Goal: Task Accomplishment & Management: Complete application form

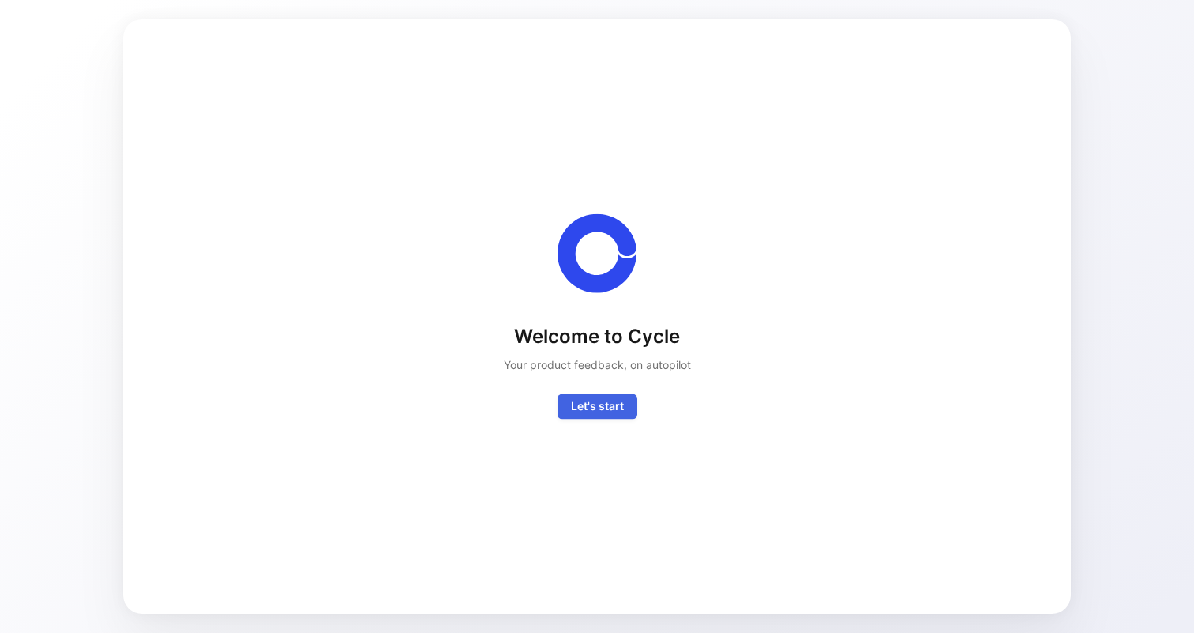
click at [606, 412] on span "Let's start" at bounding box center [597, 406] width 53 height 19
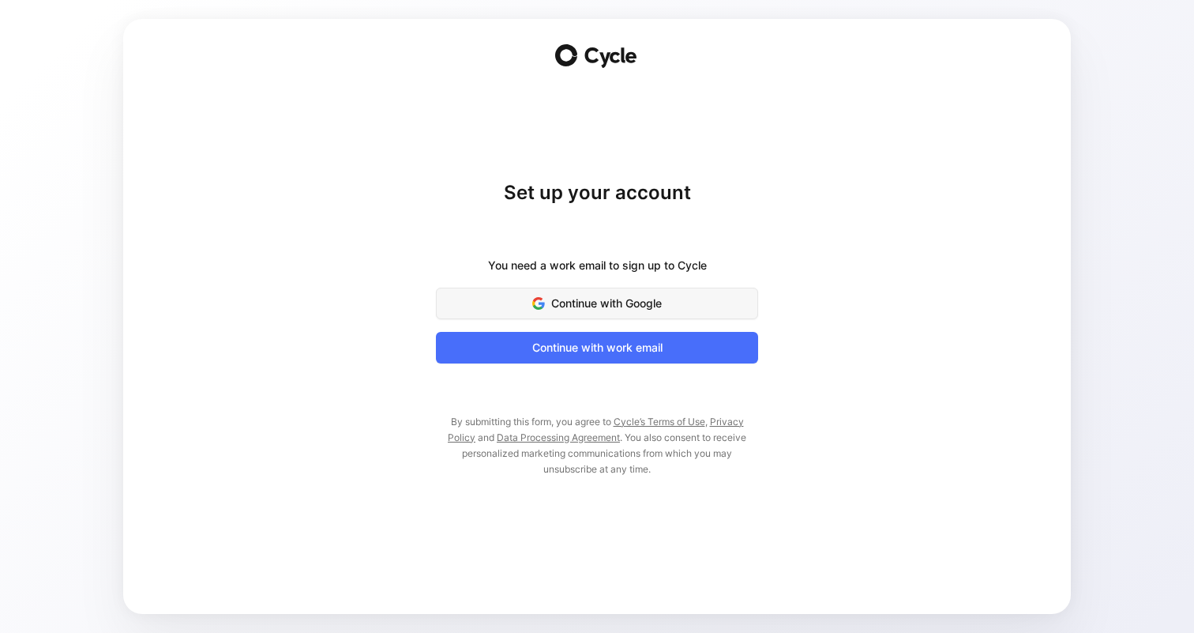
click at [636, 288] on button "Continue with Google" at bounding box center [597, 303] width 322 height 32
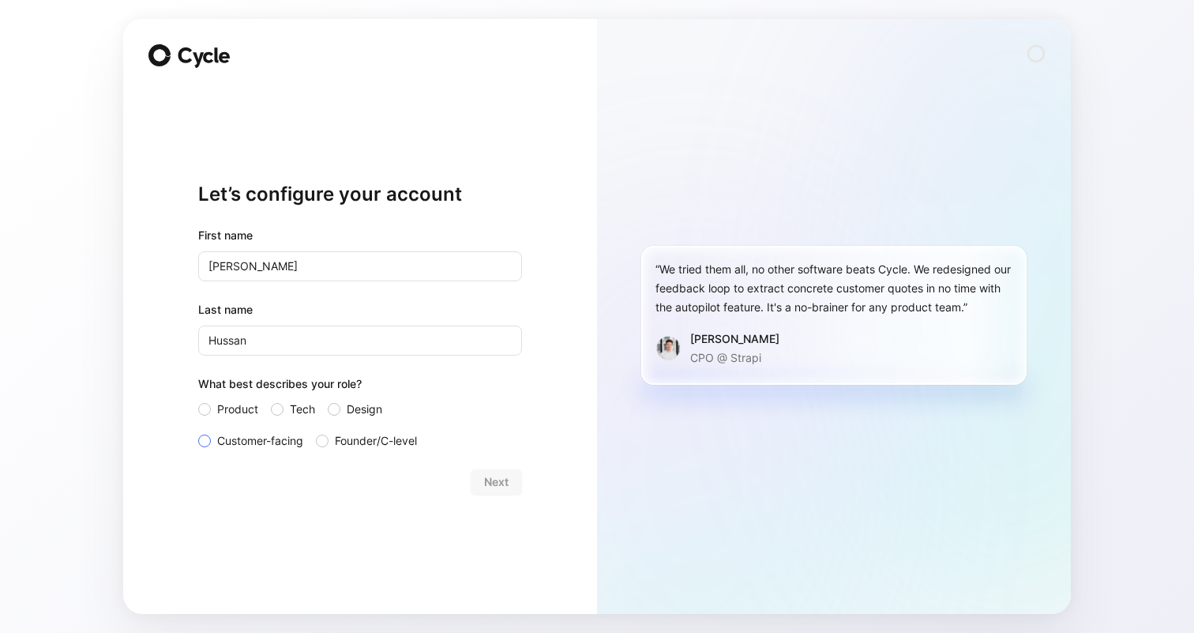
click at [274, 438] on span "Customer-facing" at bounding box center [260, 440] width 86 height 19
click at [198, 431] on input "Customer-facing" at bounding box center [198, 431] width 0 height 0
click at [486, 473] on span "Next" at bounding box center [496, 481] width 24 height 19
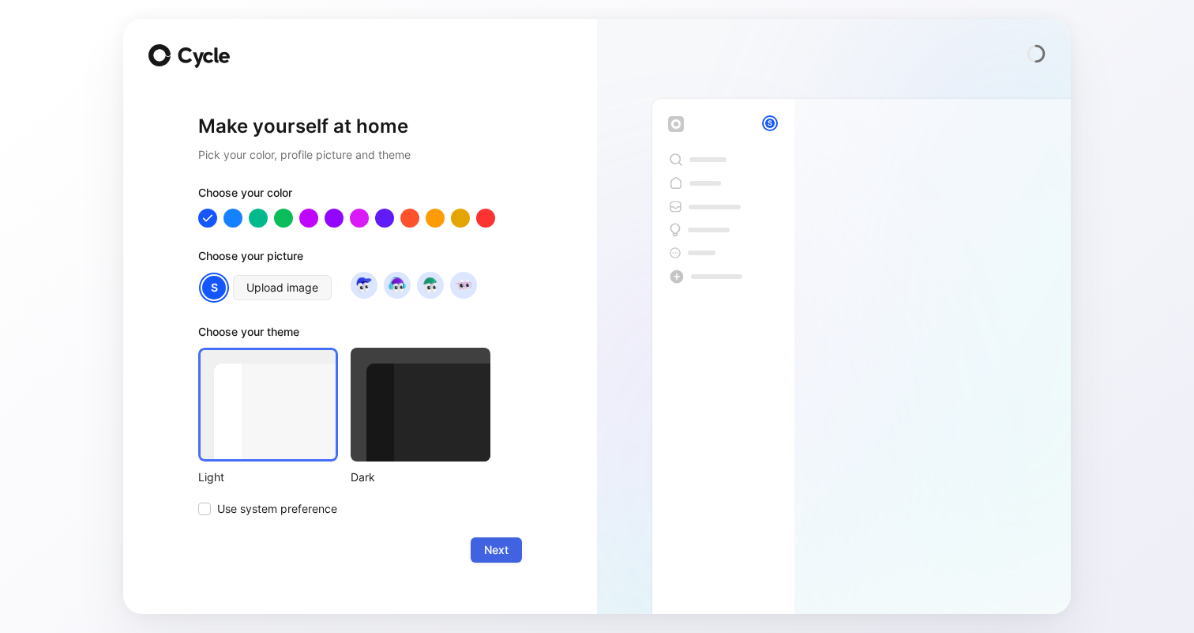
click at [492, 551] on span "Next" at bounding box center [496, 549] width 24 height 19
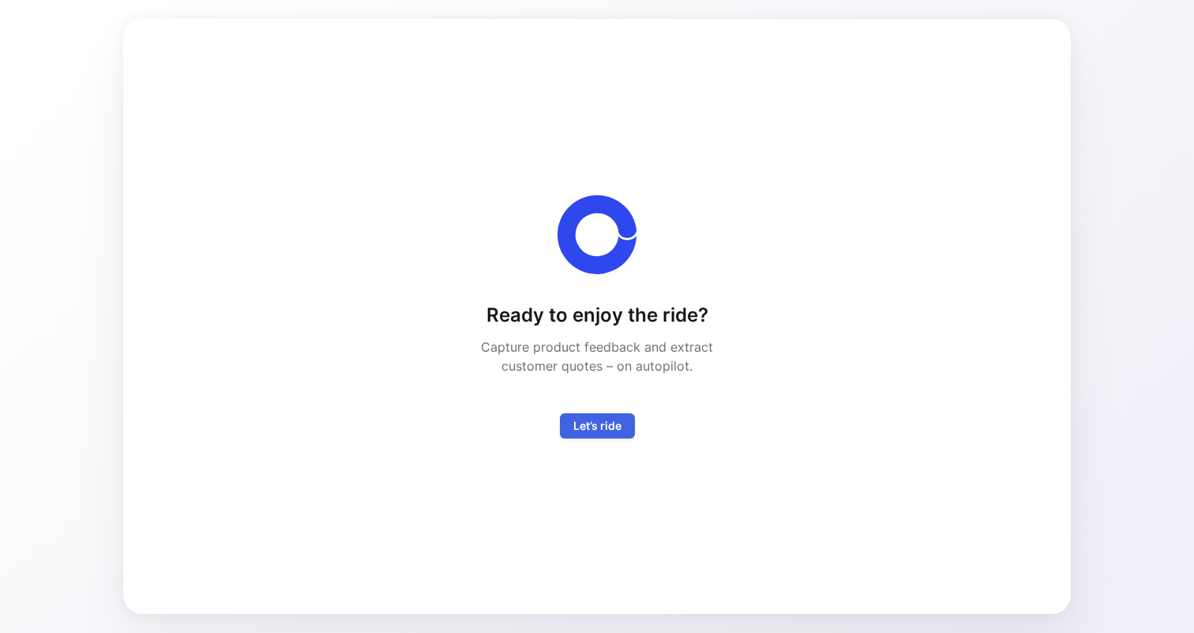
click at [587, 432] on span "Let’s ride" at bounding box center [597, 425] width 48 height 19
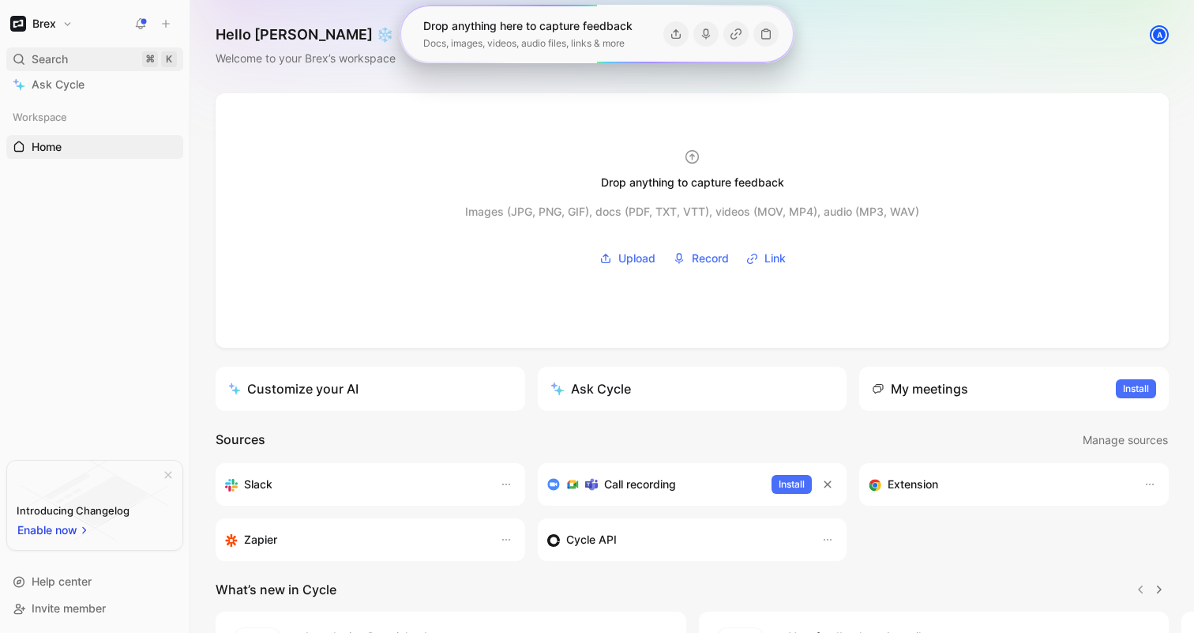
click at [119, 63] on div "Search ⌘ K" at bounding box center [94, 59] width 177 height 24
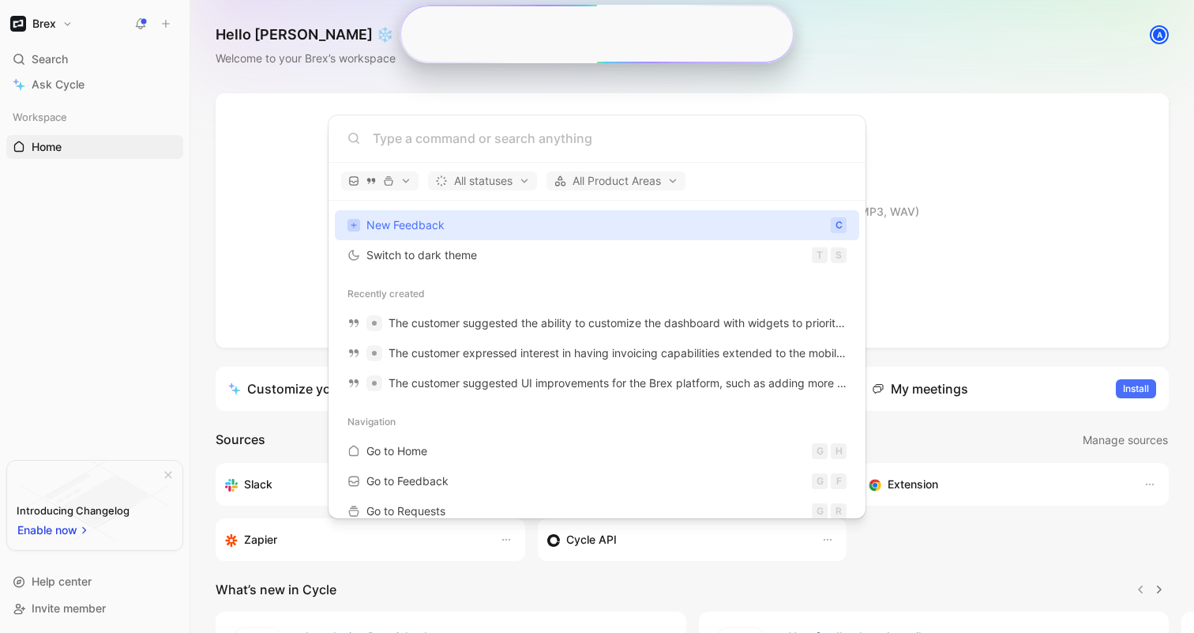
click at [62, 62] on body "Brex Search ⌘ K Ask Cycle Workspace Home G then H To pick up a draggable item, …" at bounding box center [597, 316] width 1194 height 633
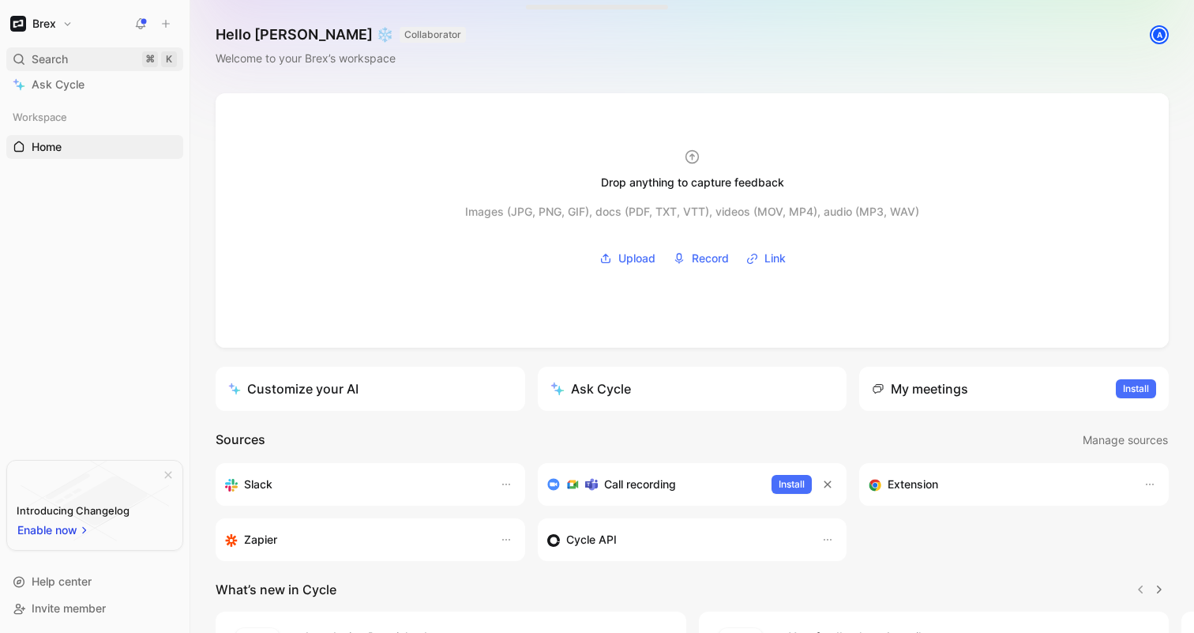
click at [32, 64] on span "Search" at bounding box center [50, 59] width 36 height 19
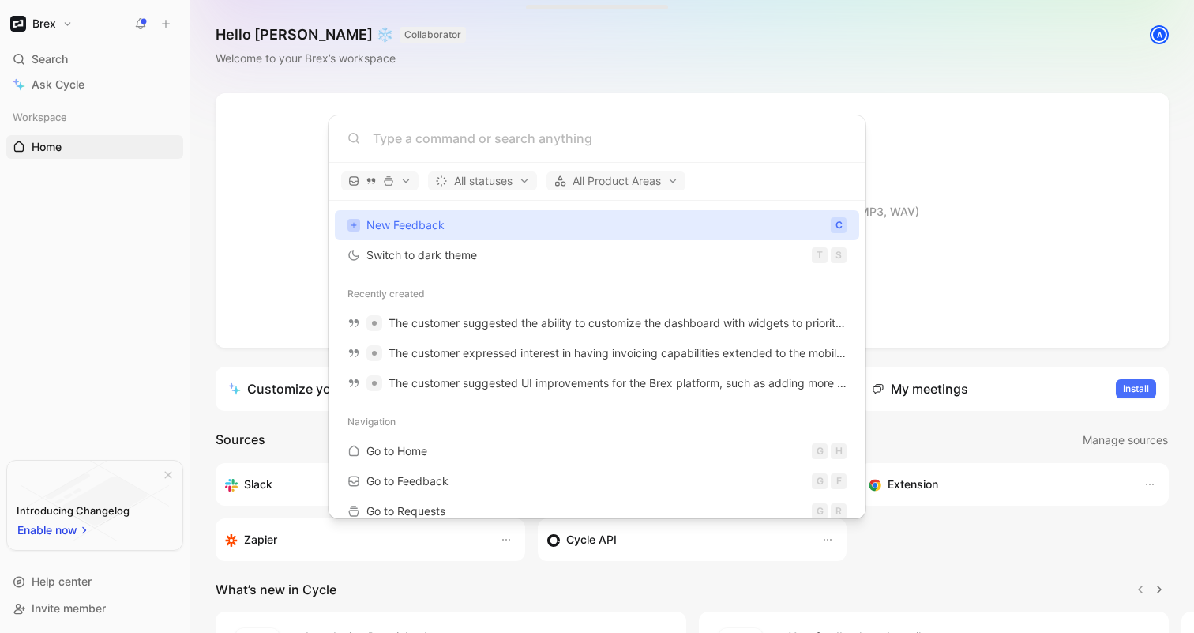
click at [43, 81] on body "Brex Search ⌘ K Ask Cycle Workspace Home G then H To pick up a draggable item, …" at bounding box center [597, 316] width 1194 height 633
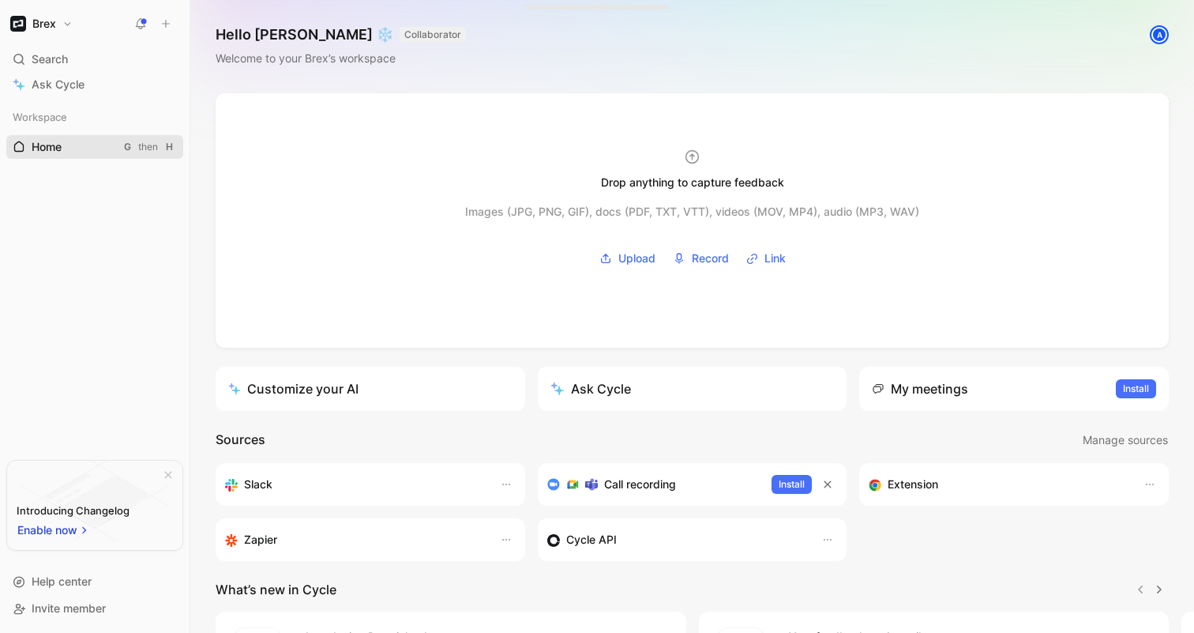
click at [54, 147] on span "Home" at bounding box center [47, 147] width 30 height 16
click at [54, 152] on span "Home" at bounding box center [47, 147] width 30 height 16
click at [69, 29] on button "Brex" at bounding box center [41, 24] width 70 height 22
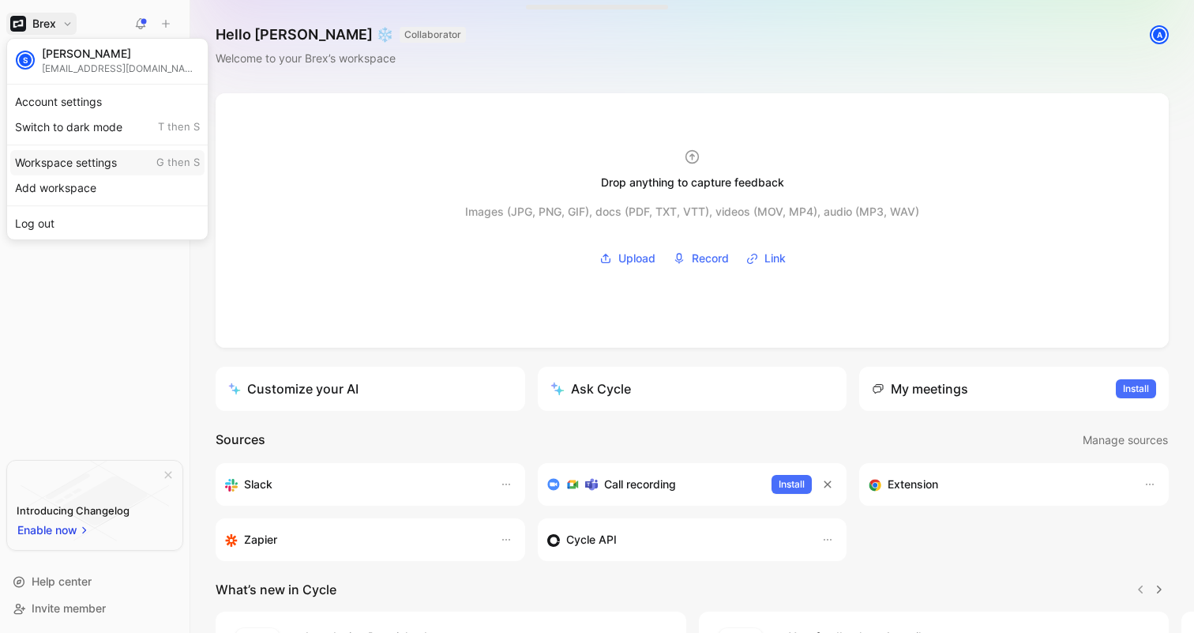
click at [88, 157] on div "Workspace settings G then S" at bounding box center [107, 162] width 194 height 25
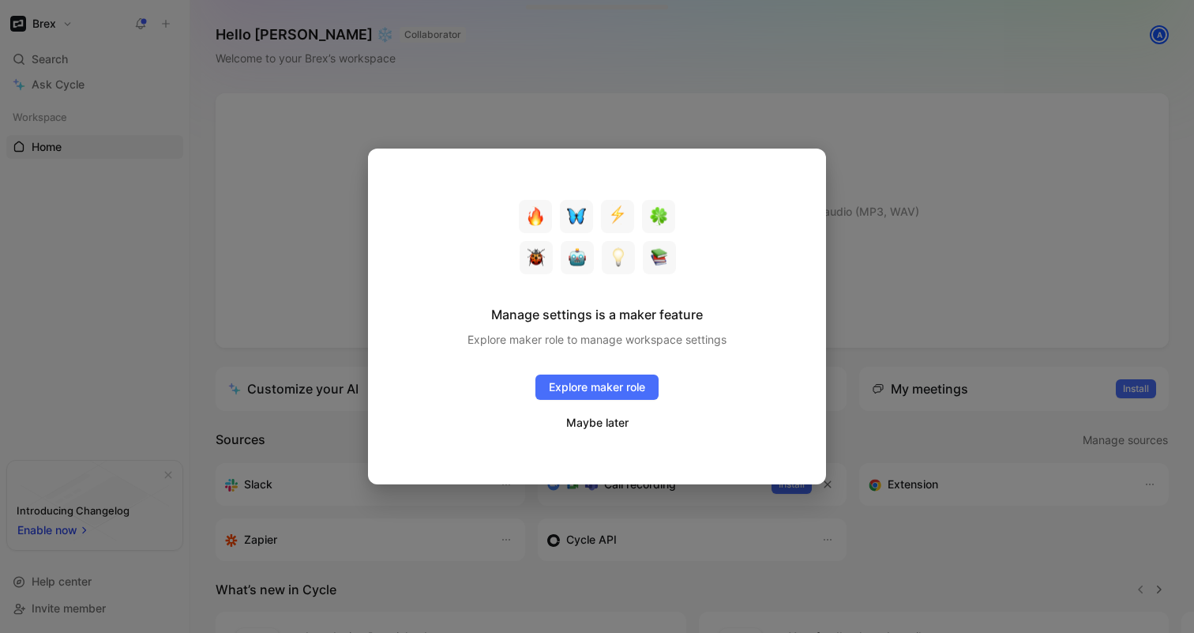
click at [595, 427] on button "Maybe later" at bounding box center [597, 422] width 64 height 21
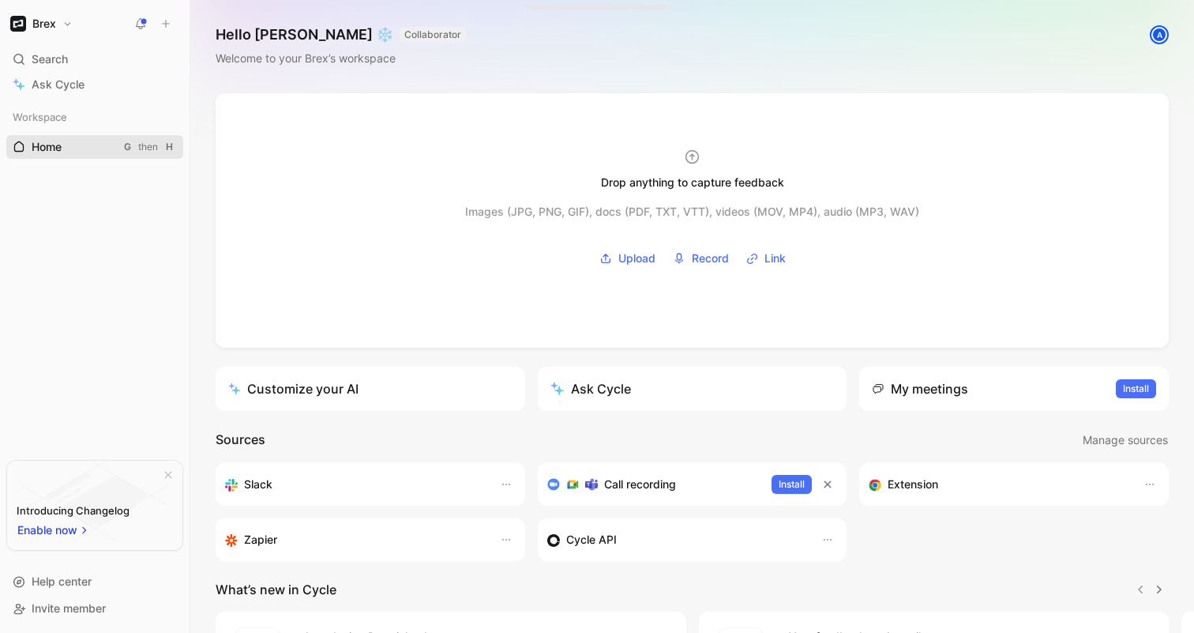
click at [61, 141] on span "Home" at bounding box center [47, 147] width 30 height 16
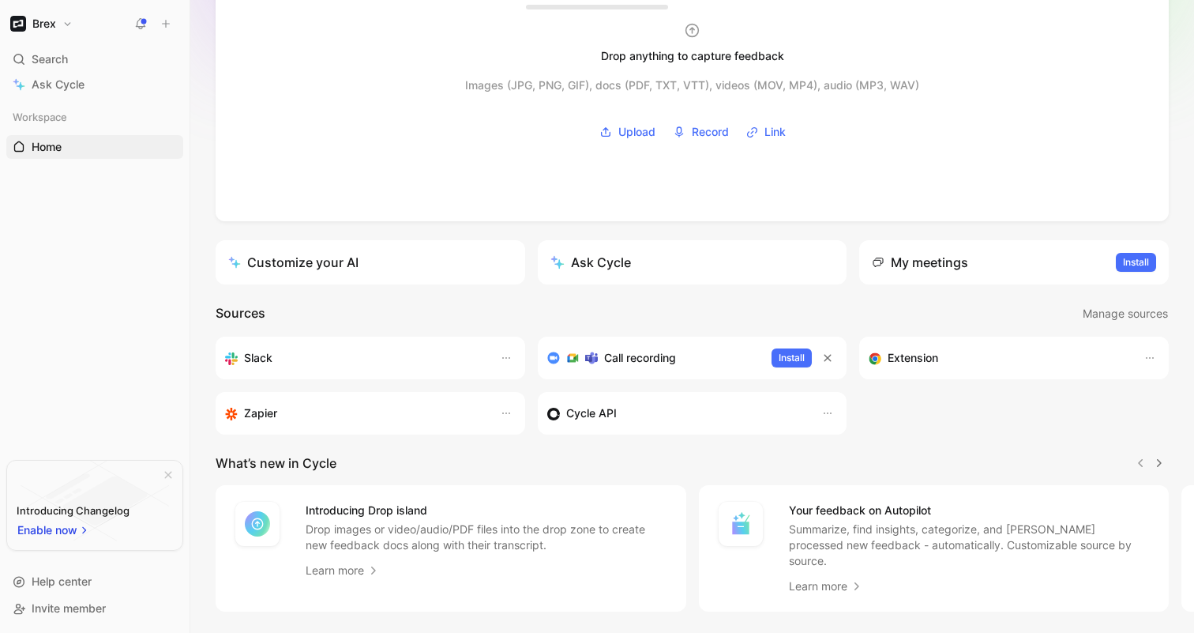
scroll to position [131, 0]
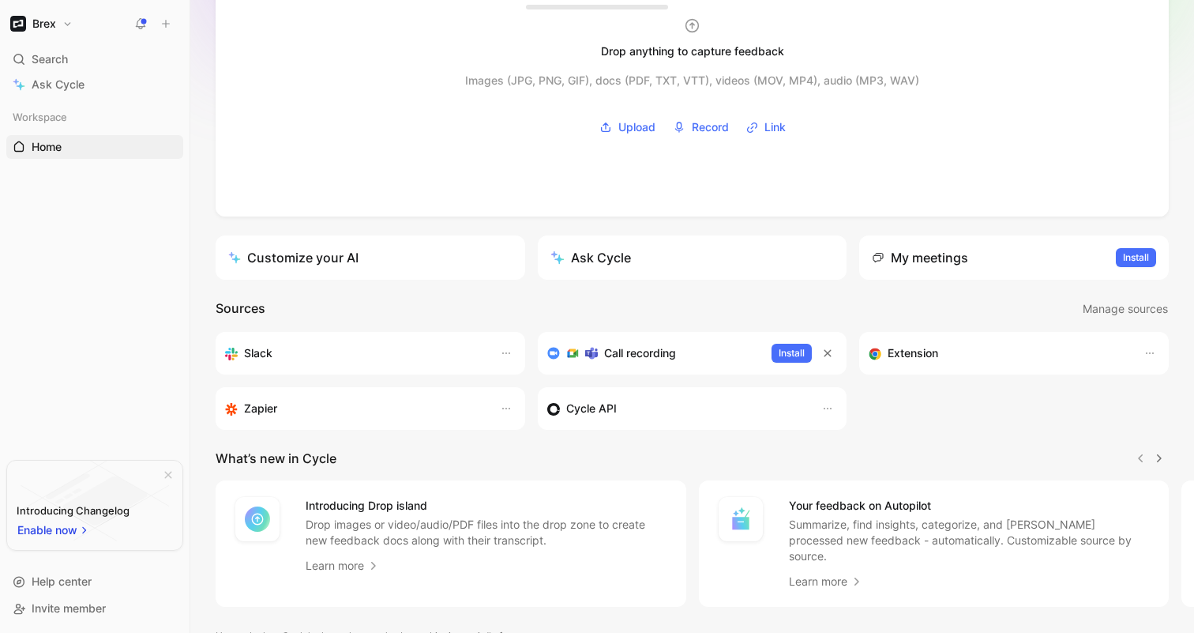
click at [128, 24] on div "Brex" at bounding box center [91, 24] width 171 height 22
click at [141, 28] on use at bounding box center [141, 22] width 11 height 11
click at [163, 33] on button at bounding box center [166, 24] width 22 height 22
click at [262, 109] on button "New customer m" at bounding box center [271, 110] width 169 height 27
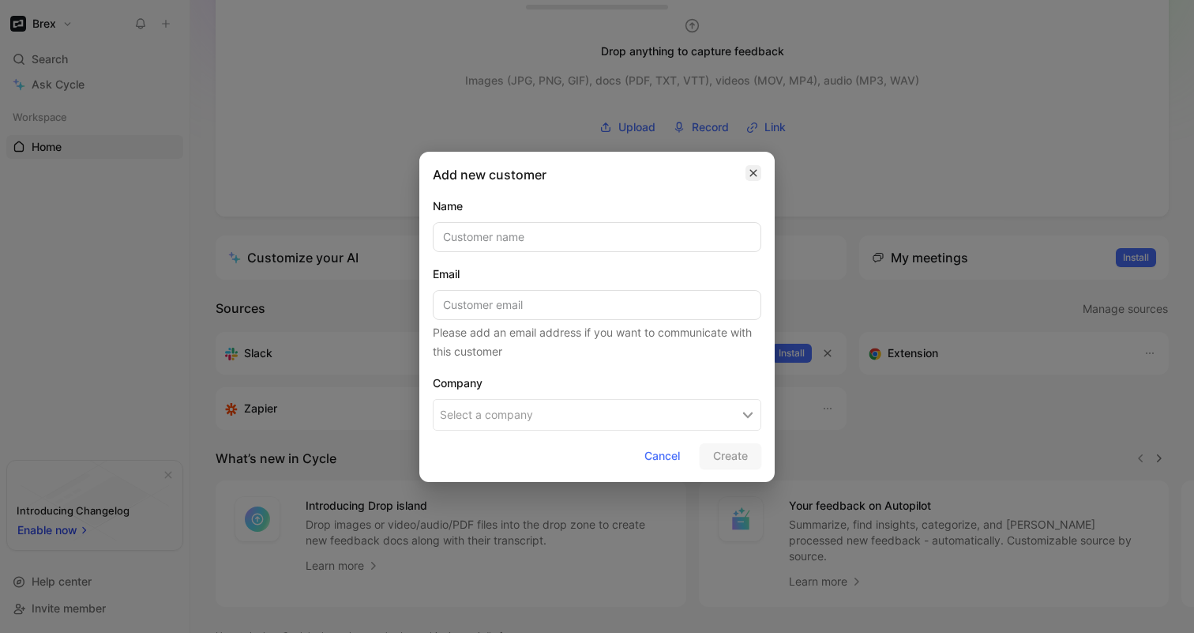
click at [749, 170] on icon "button" at bounding box center [753, 173] width 9 height 13
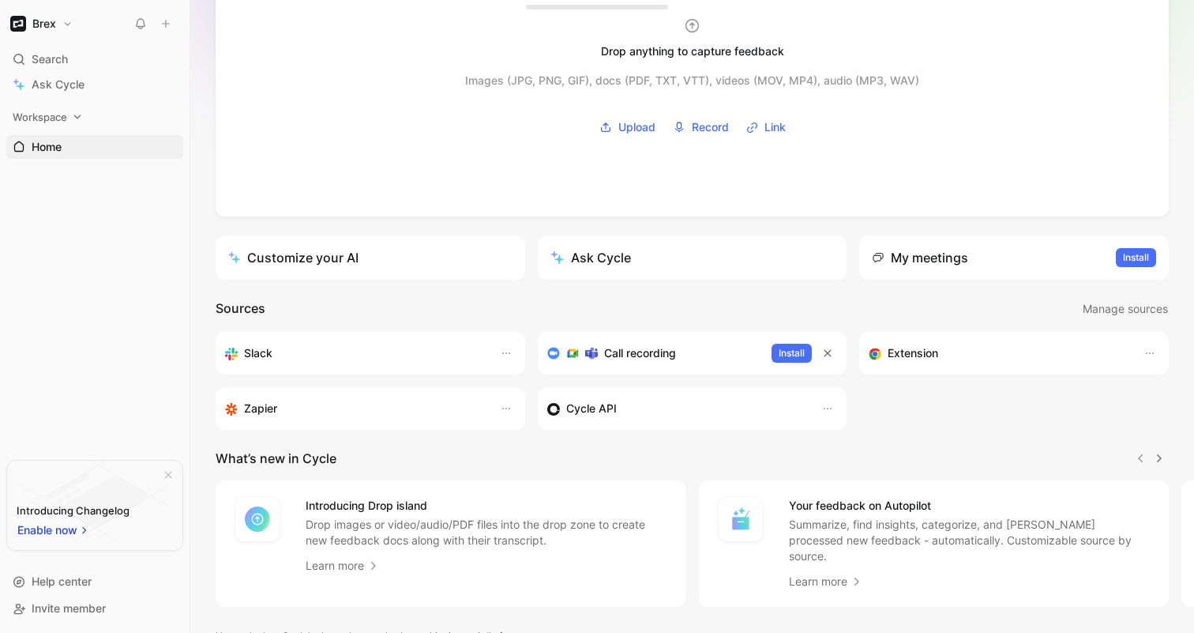
click at [50, 115] on span "Workspace" at bounding box center [40, 117] width 54 height 16
click at [53, 168] on span "Feedback" at bounding box center [57, 172] width 51 height 16
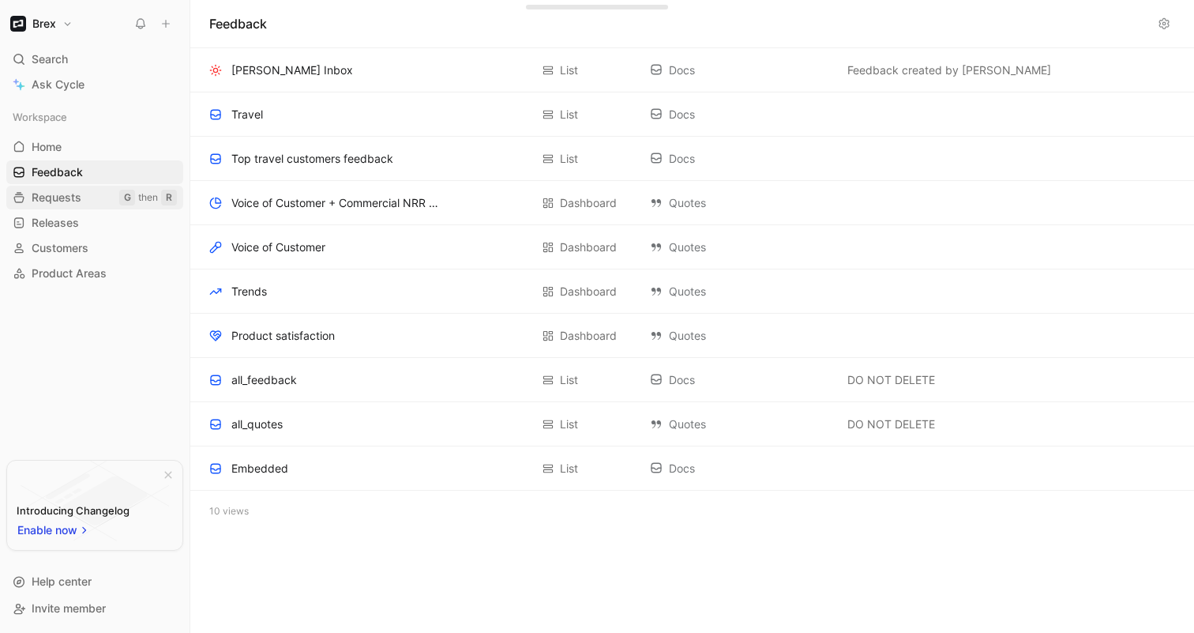
click at [59, 190] on span "Requests" at bounding box center [57, 198] width 50 height 16
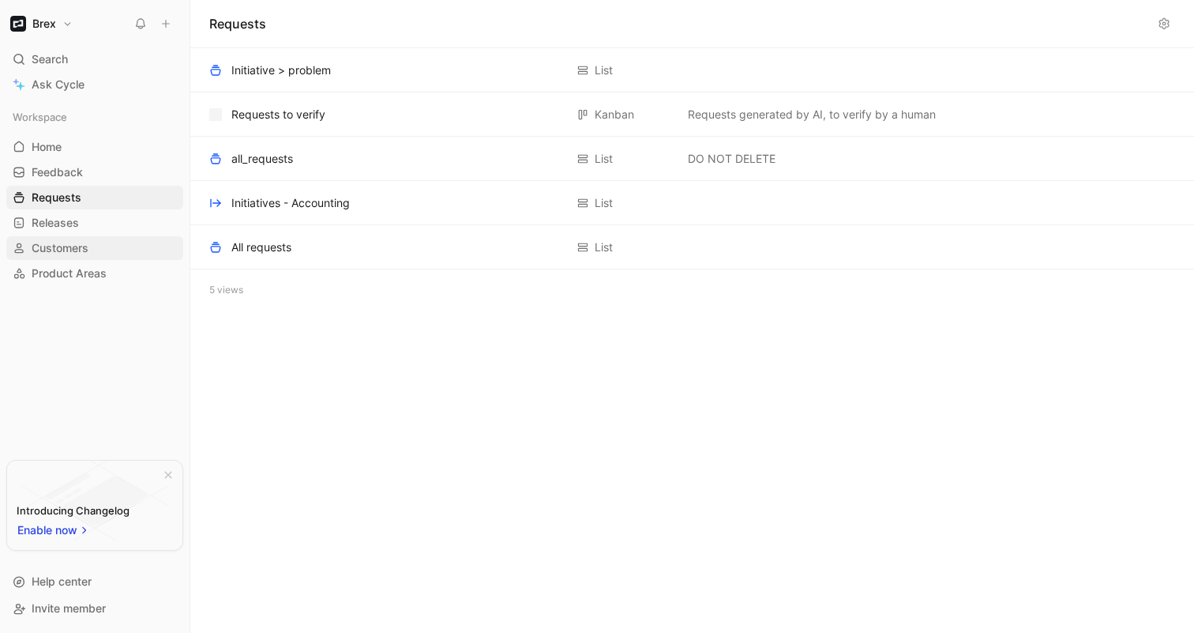
click at [75, 244] on span "Customers" at bounding box center [60, 248] width 57 height 16
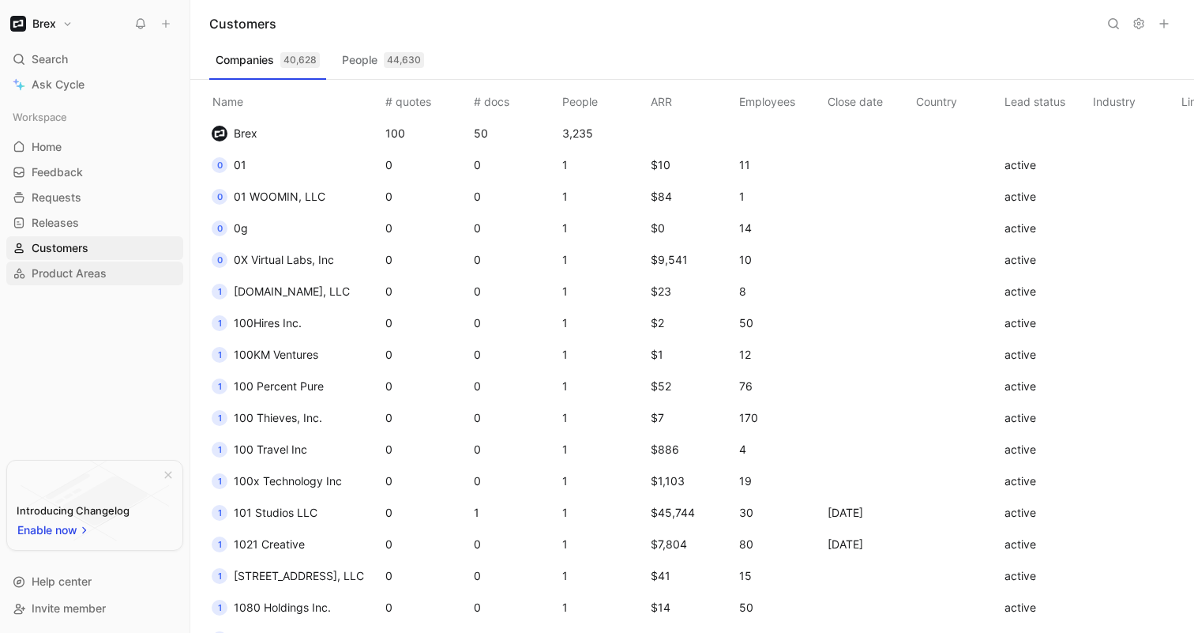
click at [74, 271] on span "Product Areas" at bounding box center [69, 273] width 75 height 16
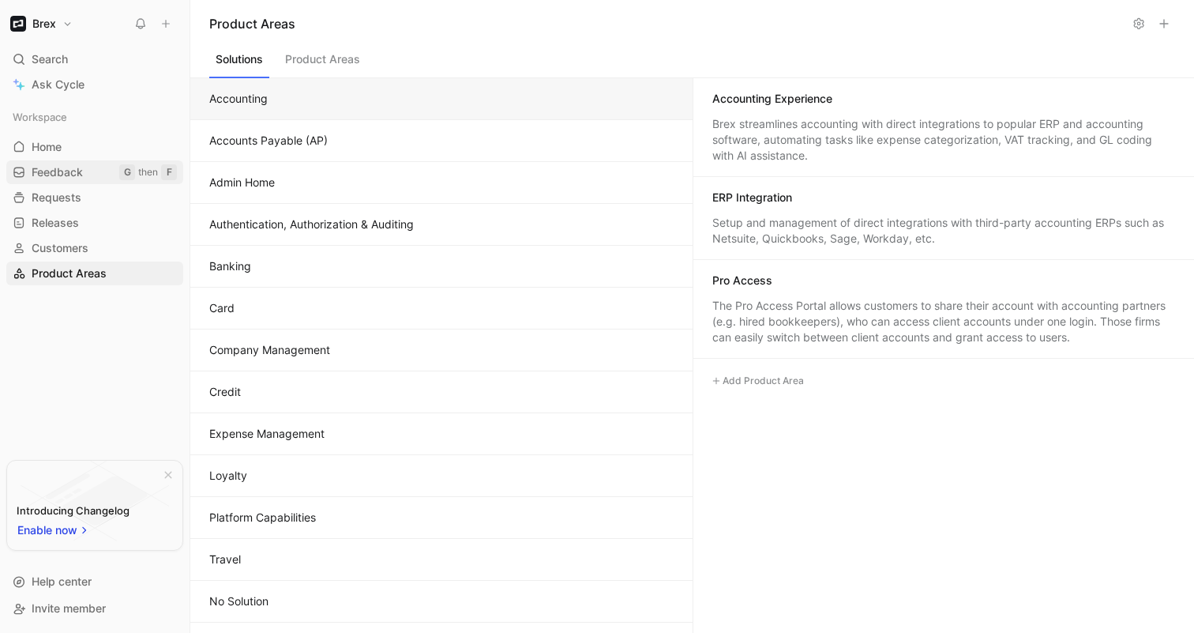
click at [64, 170] on span "Feedback" at bounding box center [57, 172] width 51 height 16
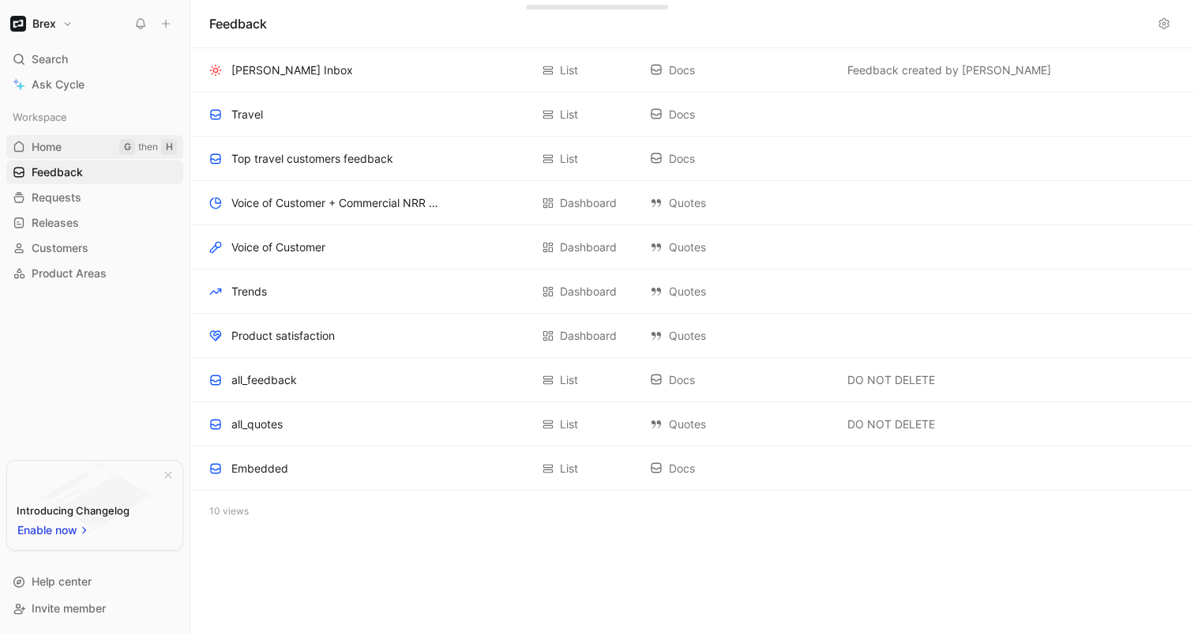
click at [57, 145] on span "Home" at bounding box center [47, 147] width 30 height 16
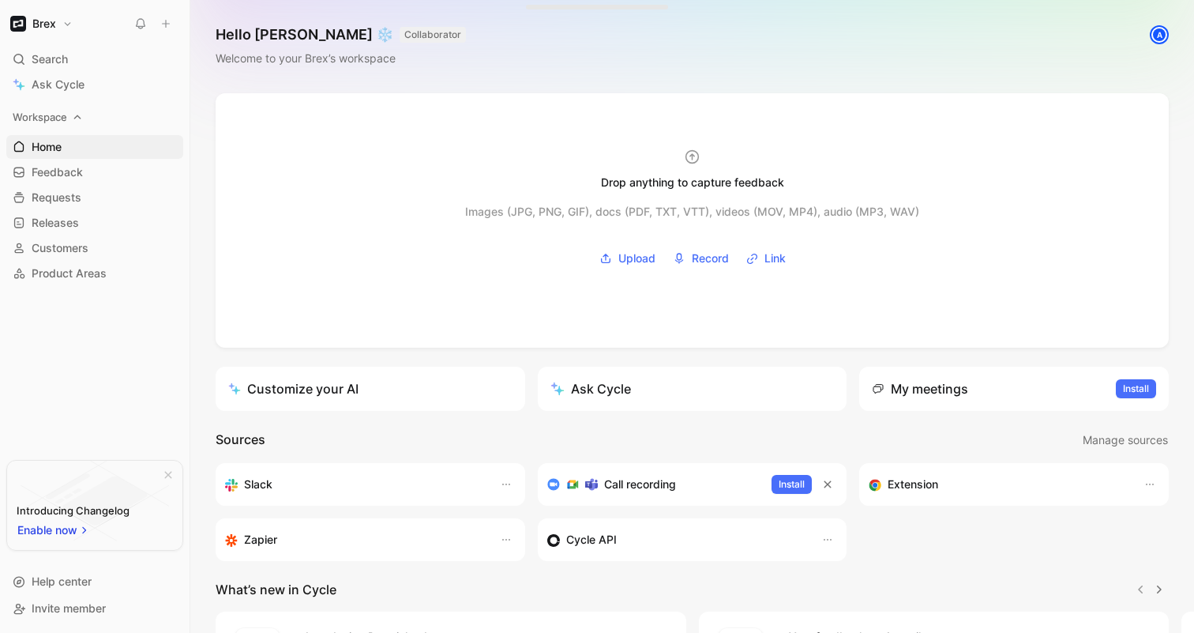
click at [62, 114] on span "Workspace" at bounding box center [40, 117] width 54 height 16
click at [71, 165] on span "Feedback" at bounding box center [57, 172] width 51 height 16
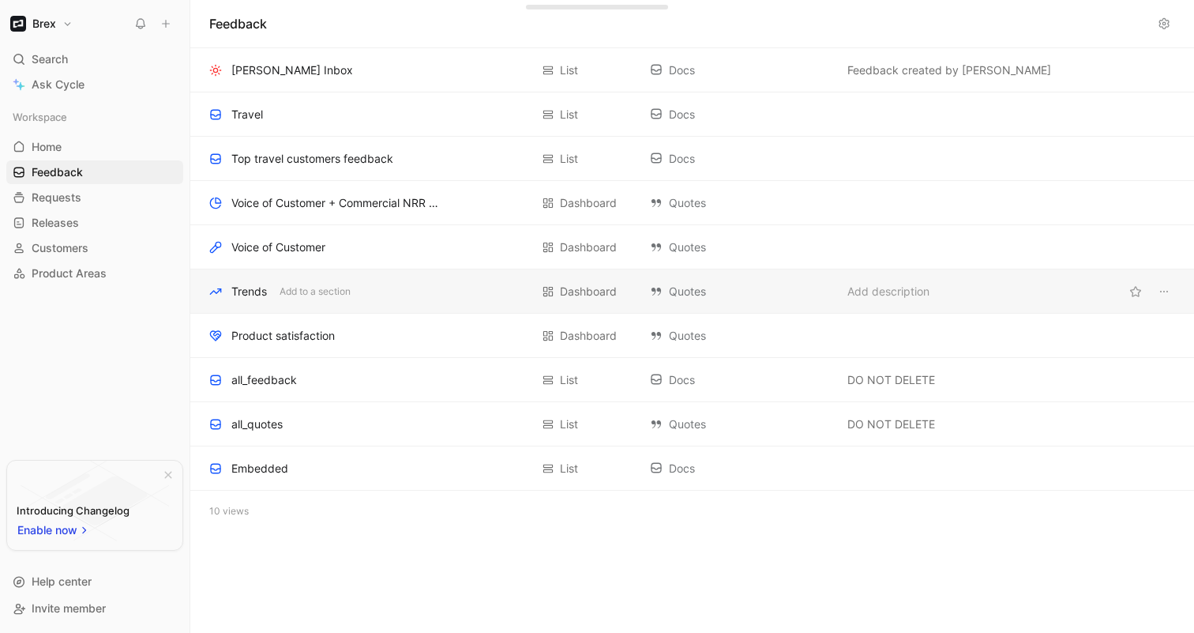
click at [408, 292] on div "Trends Add to a section" at bounding box center [369, 291] width 321 height 19
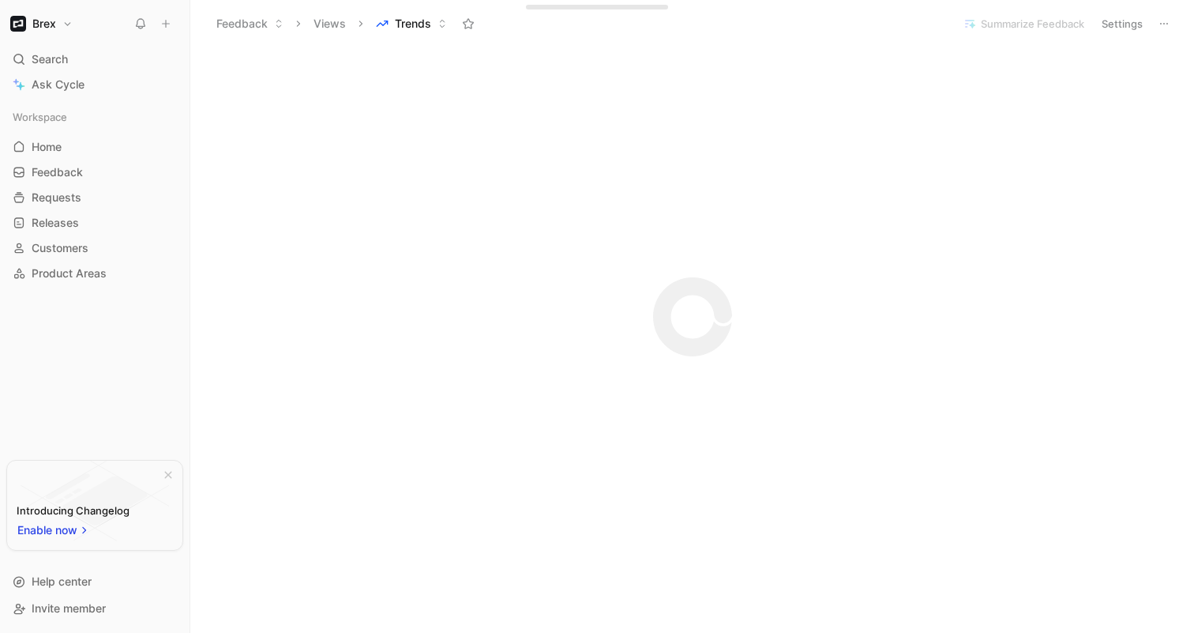
click at [332, 27] on button "Views" at bounding box center [329, 24] width 47 height 24
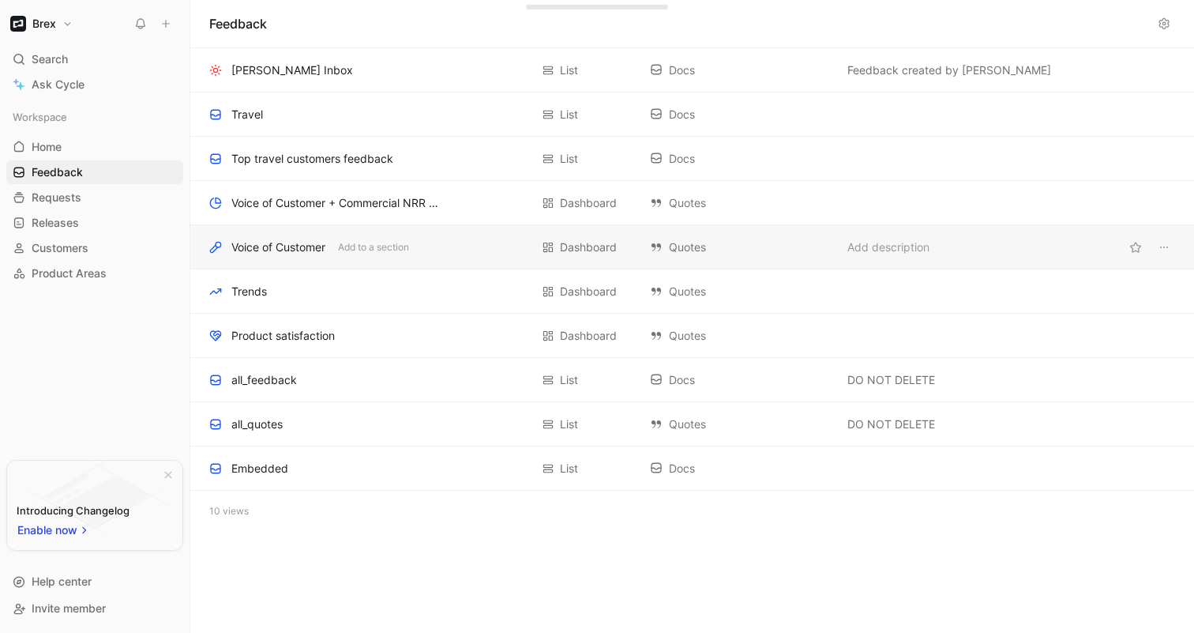
click at [426, 250] on div "Voice of Customer Add to a section" at bounding box center [369, 247] width 321 height 19
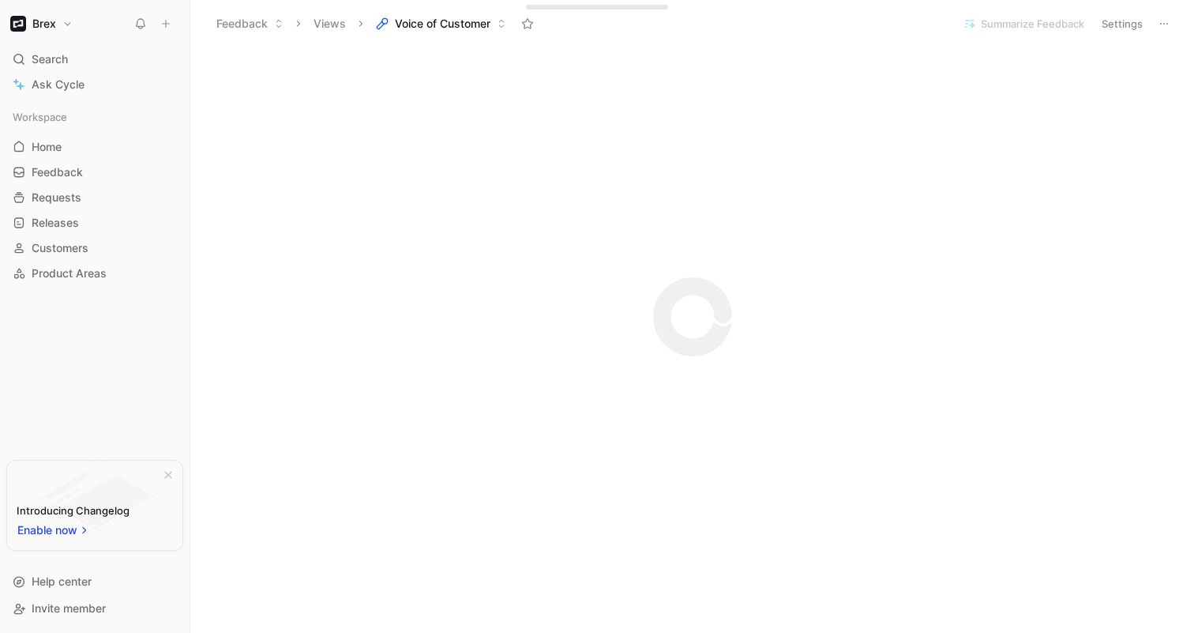
click at [336, 27] on button "Views" at bounding box center [329, 24] width 47 height 24
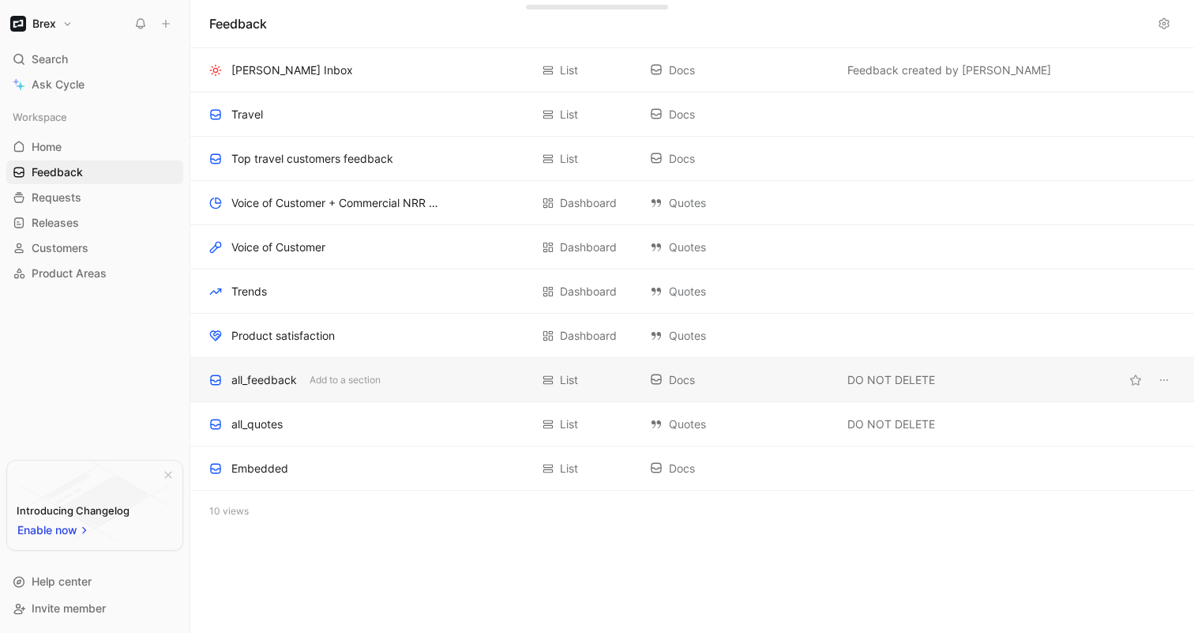
click at [441, 389] on div "all_feedback Add to a section List Docs DO NOT DELETE" at bounding box center [692, 380] width 1004 height 44
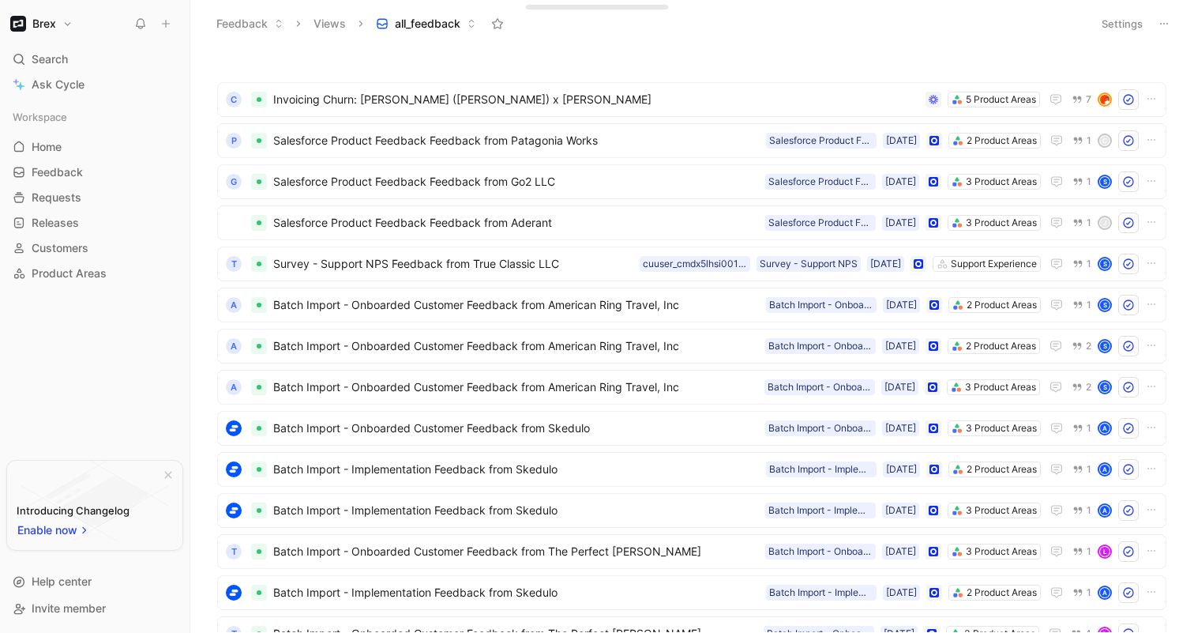
click at [332, 22] on button "Views" at bounding box center [329, 24] width 47 height 24
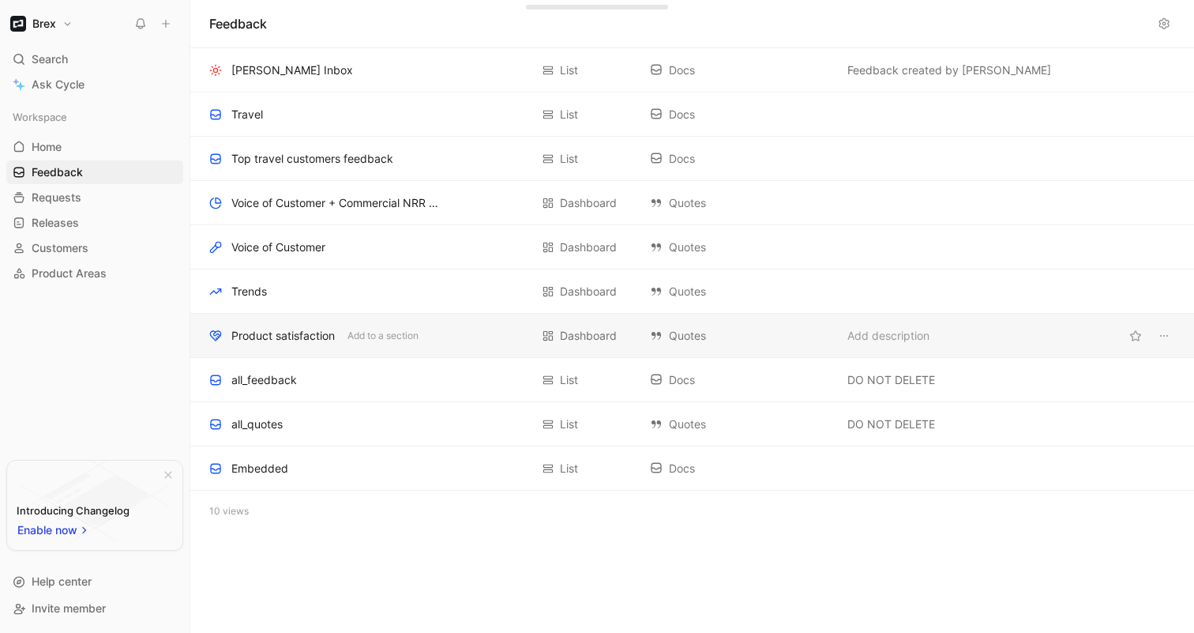
click at [473, 329] on div "Product satisfaction Add to a section" at bounding box center [369, 335] width 321 height 19
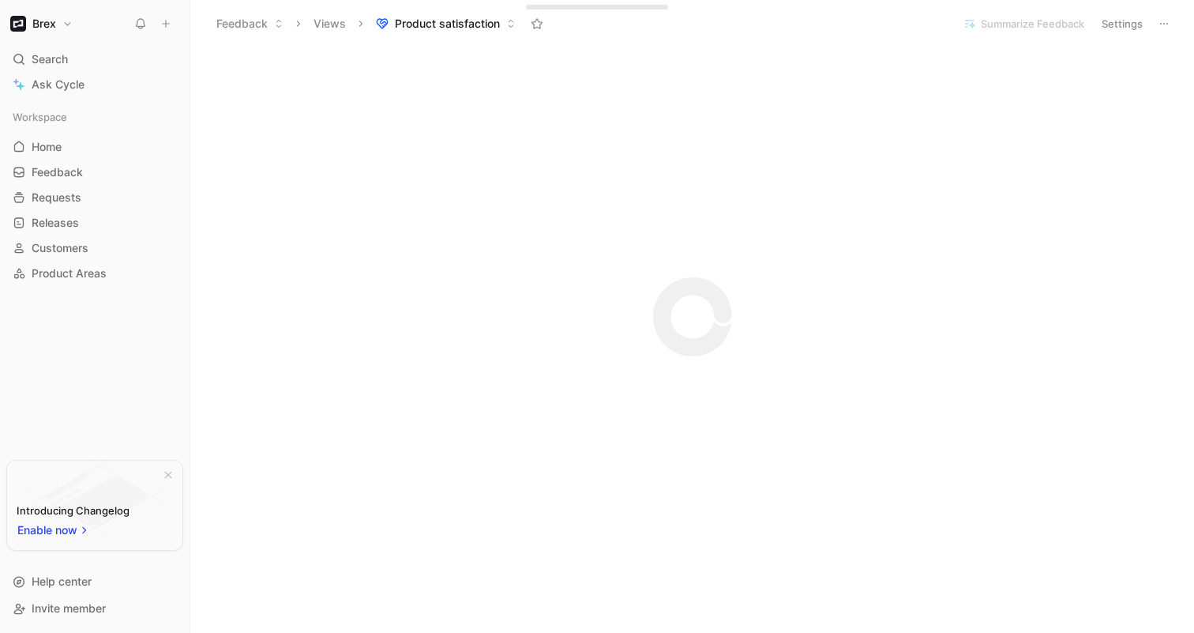
click at [332, 28] on button "Views" at bounding box center [329, 24] width 47 height 24
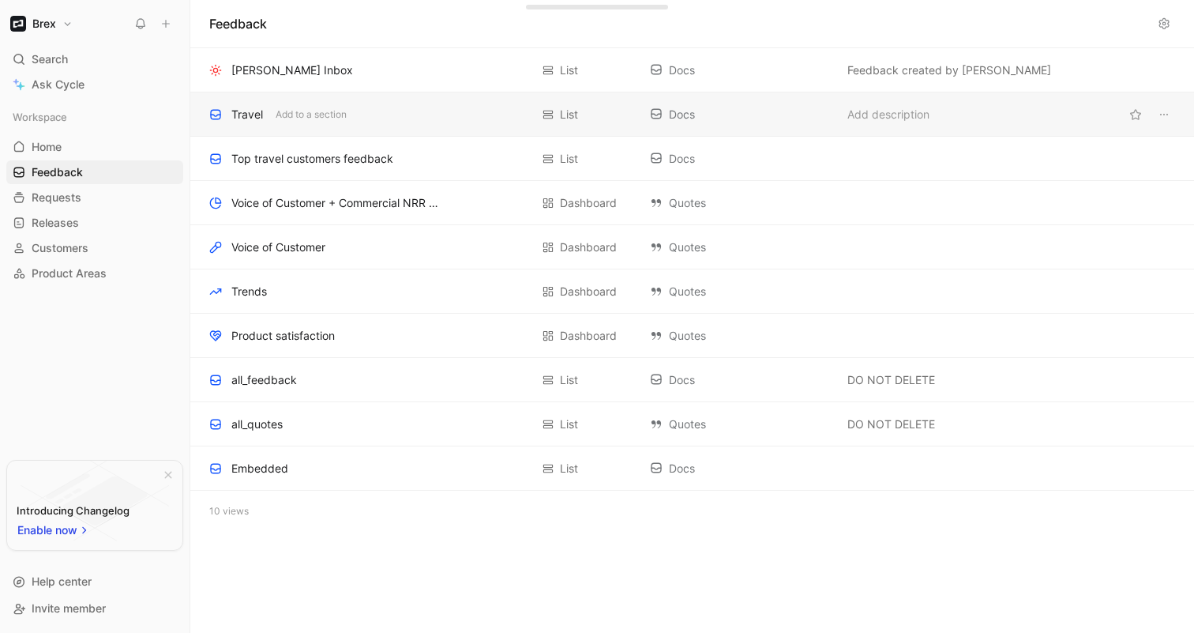
click at [432, 111] on div "Travel Add to a section" at bounding box center [369, 114] width 321 height 19
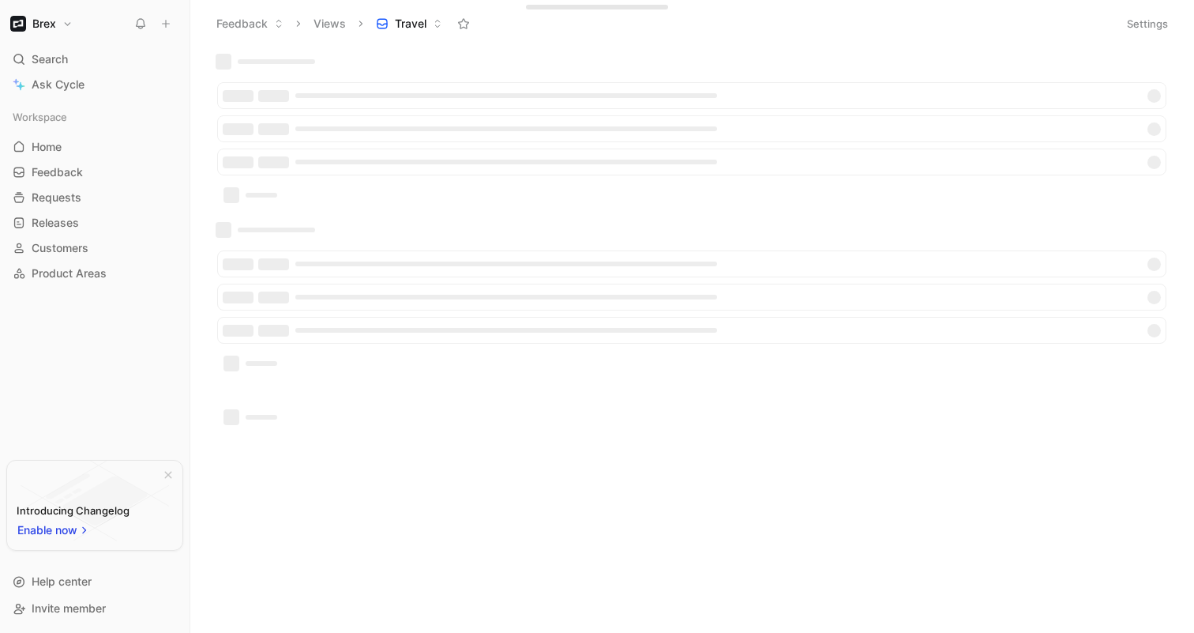
click at [329, 27] on button "Views" at bounding box center [329, 24] width 47 height 24
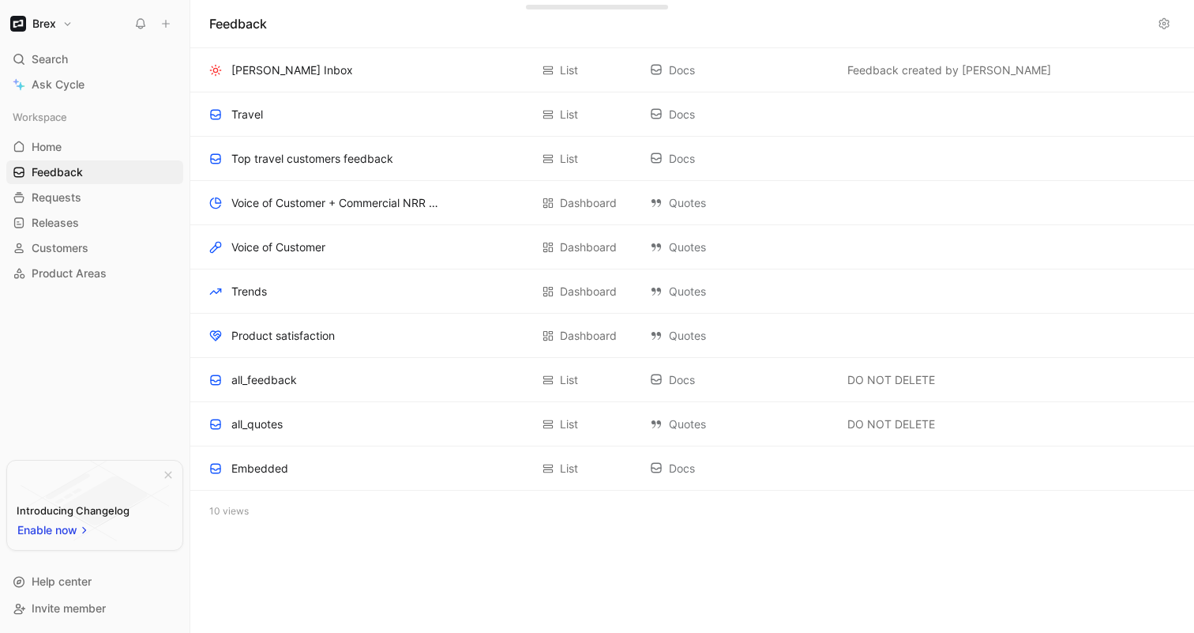
click at [237, 23] on h1 "Feedback" at bounding box center [238, 23] width 58 height 19
click at [1172, 24] on button at bounding box center [1164, 24] width 22 height 22
